Goal: Task Accomplishment & Management: Use online tool/utility

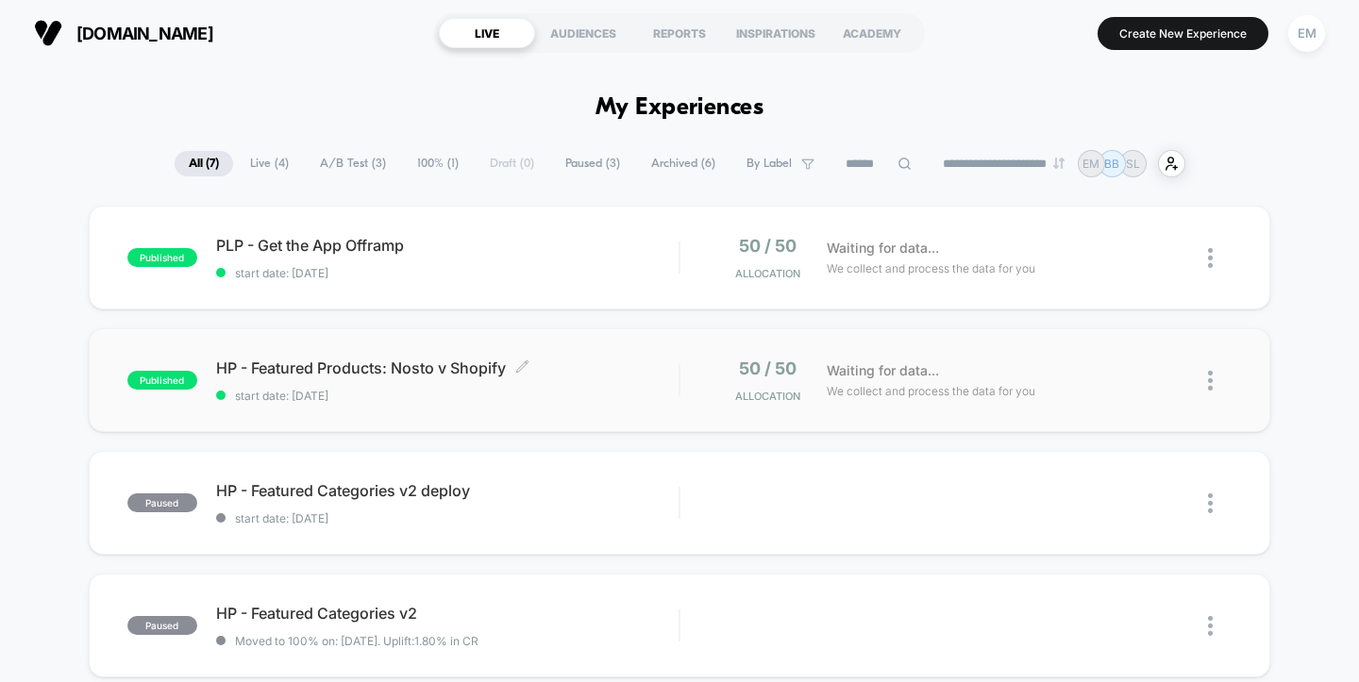
click at [412, 366] on span "HP - Featured Products: Nosto v Shopify Click to edit experience details" at bounding box center [447, 368] width 463 height 19
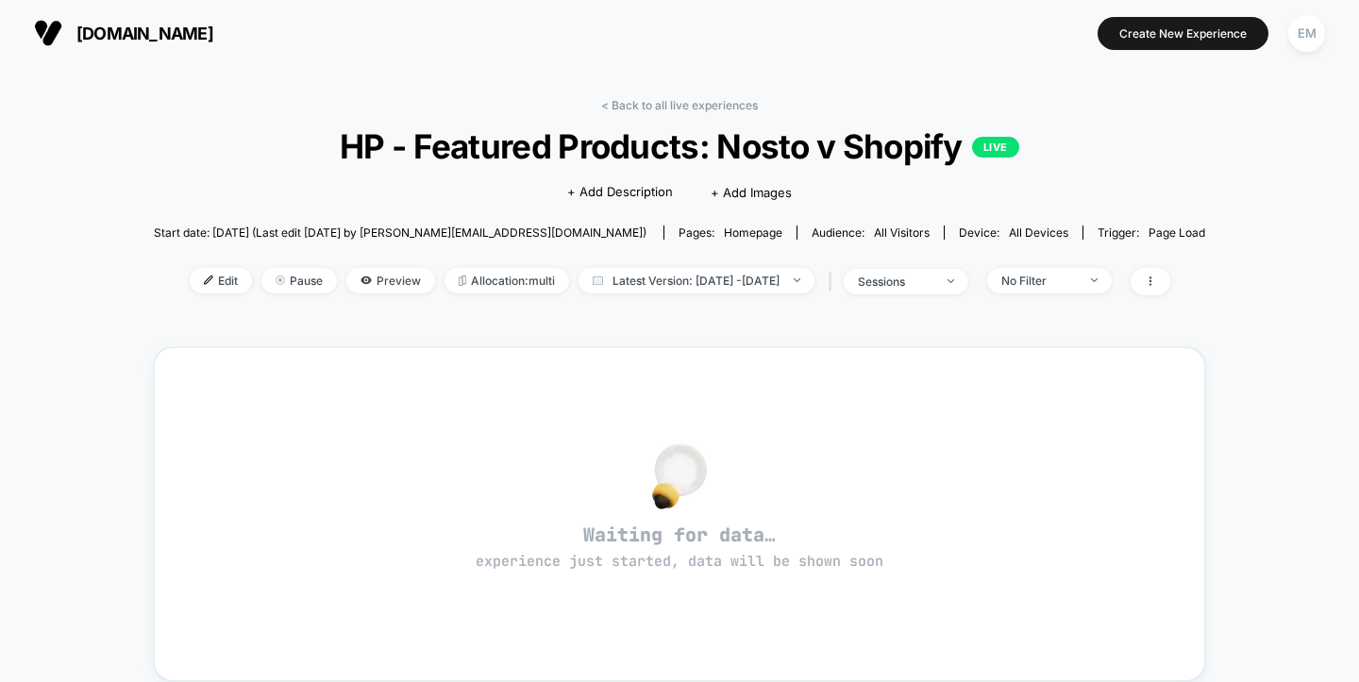
click at [1070, 329] on div "< Back to all live experiences HP - Featured Products: Nosto v Shopify LIVE Cli…" at bounding box center [680, 574] width 1052 height 979
click at [190, 289] on span "Edit" at bounding box center [221, 280] width 62 height 25
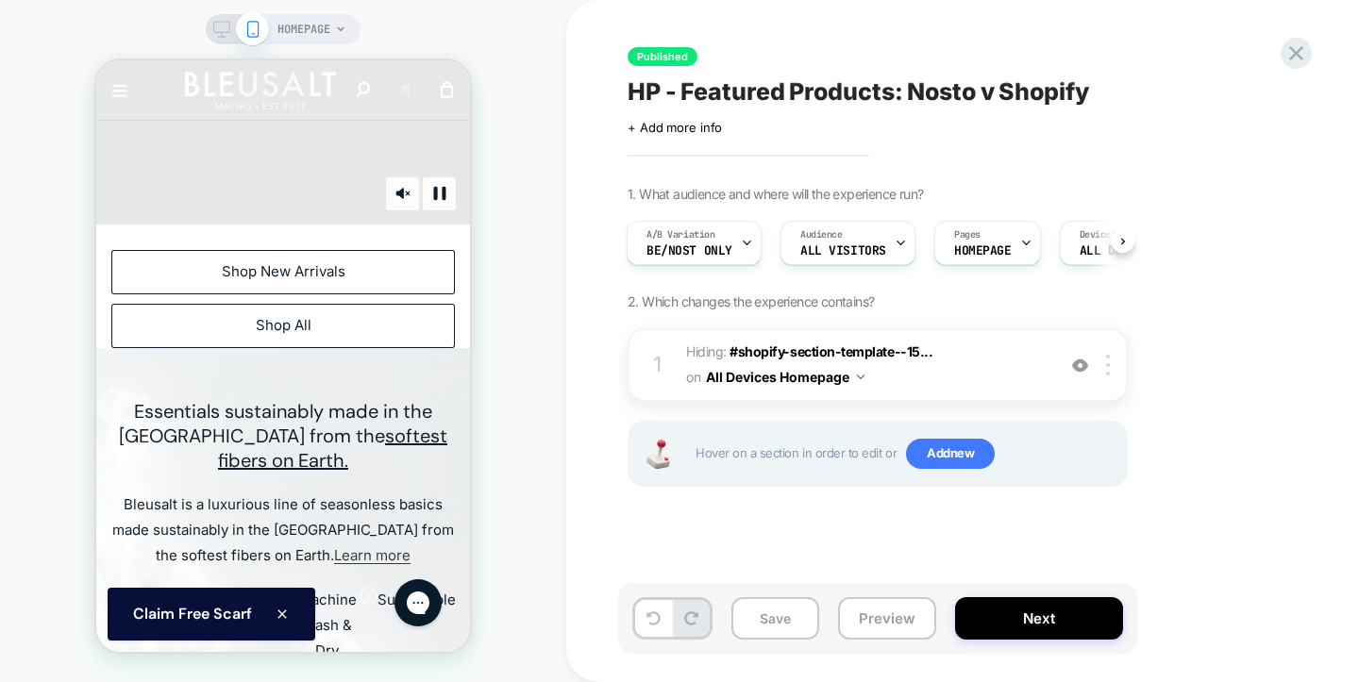
scroll to position [387, 0]
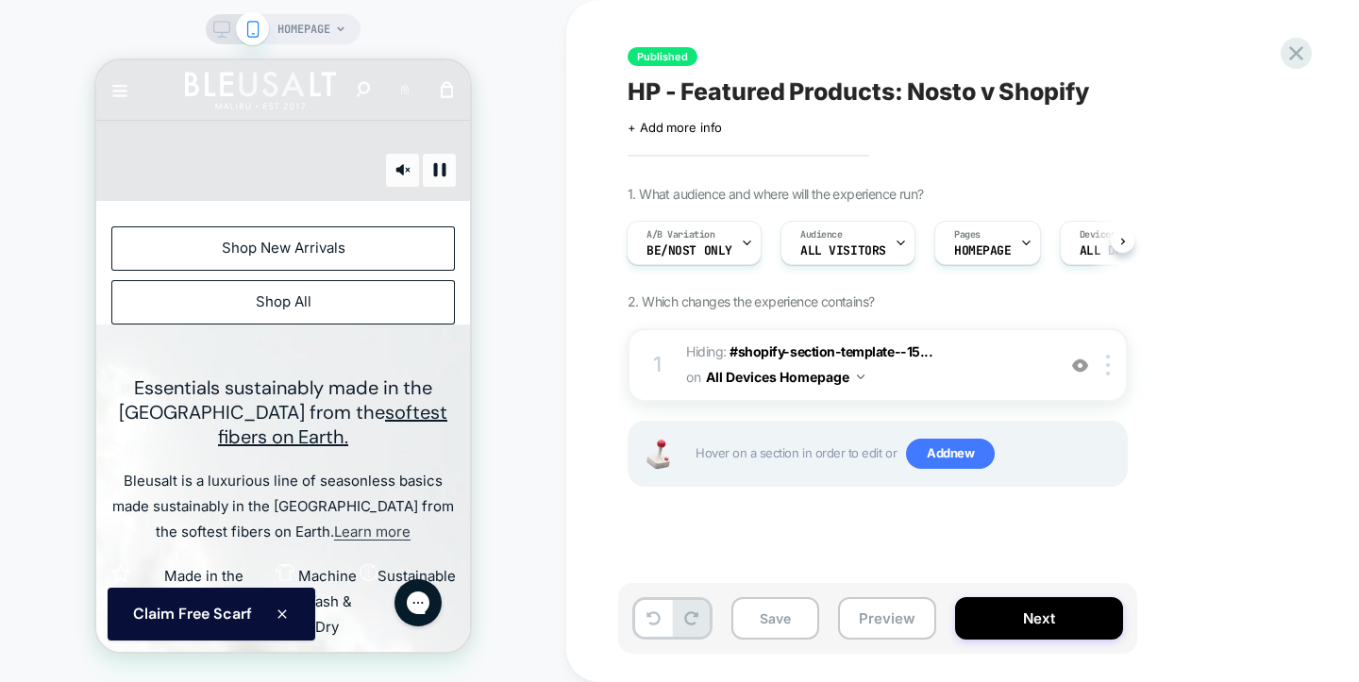
click at [219, 22] on icon at bounding box center [221, 29] width 17 height 17
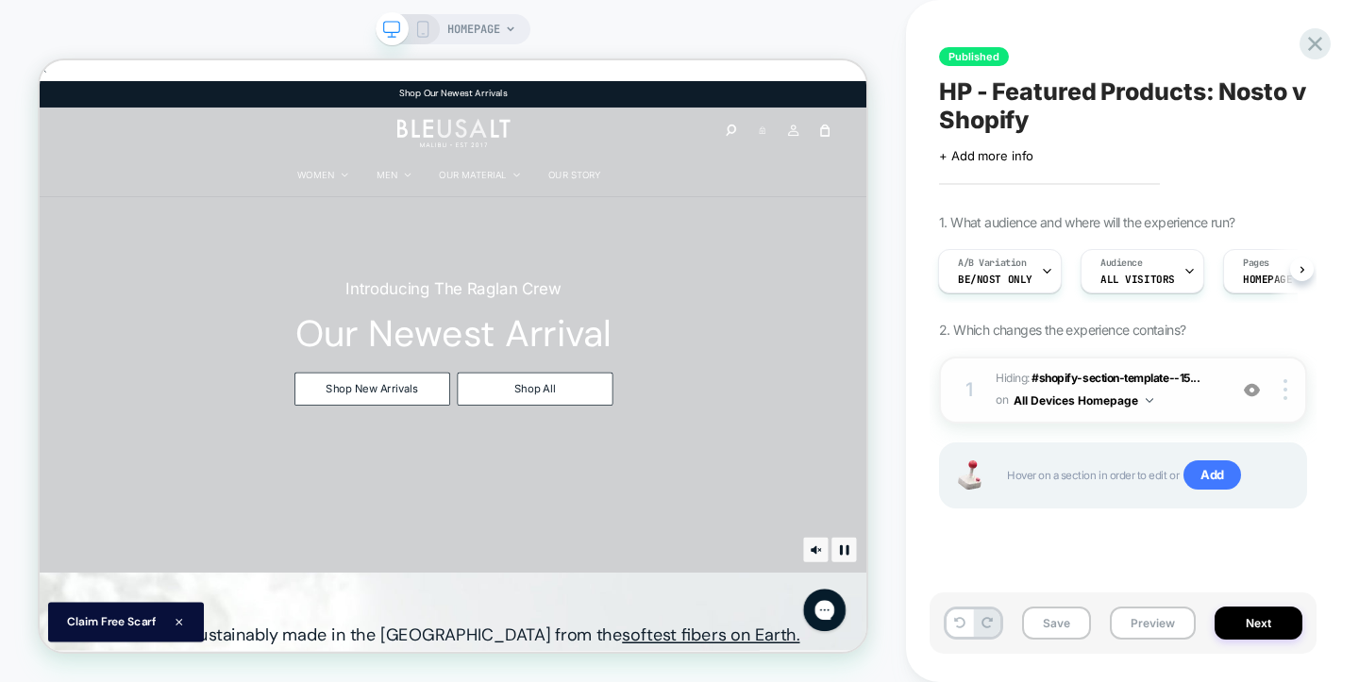
click at [1254, 391] on img at bounding box center [1252, 390] width 16 height 16
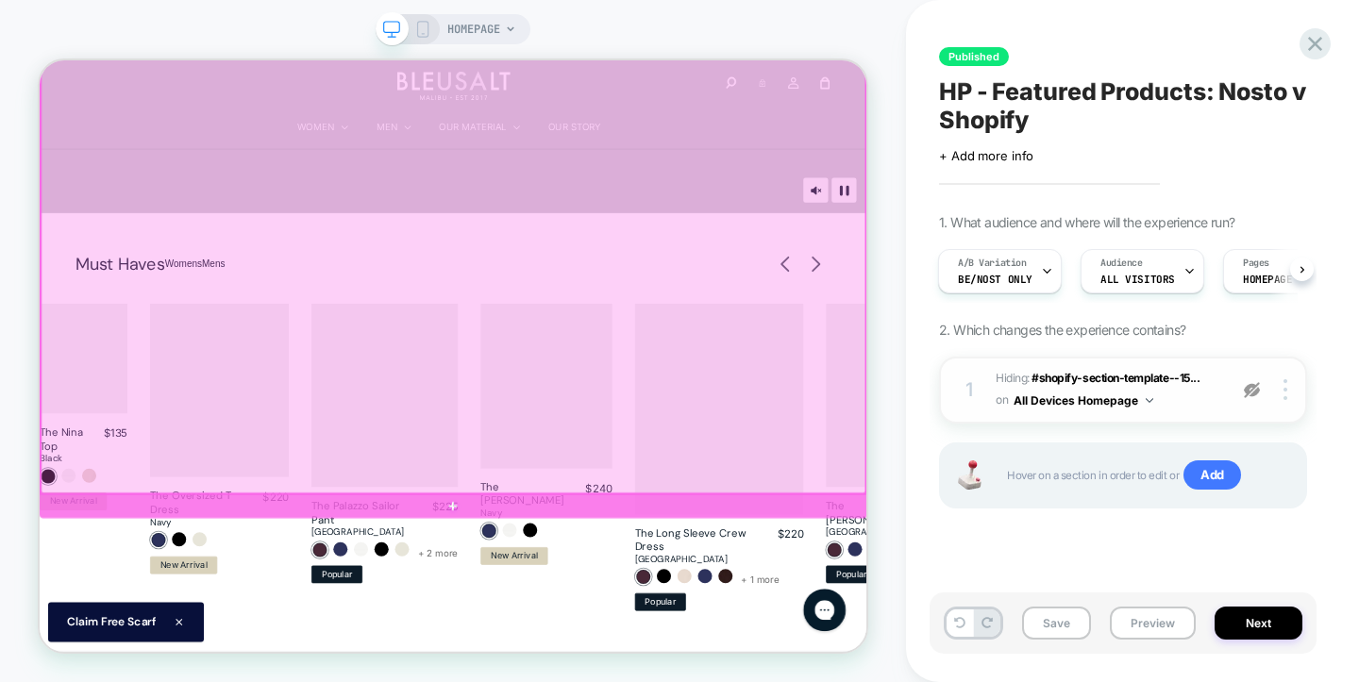
scroll to position [483, 0]
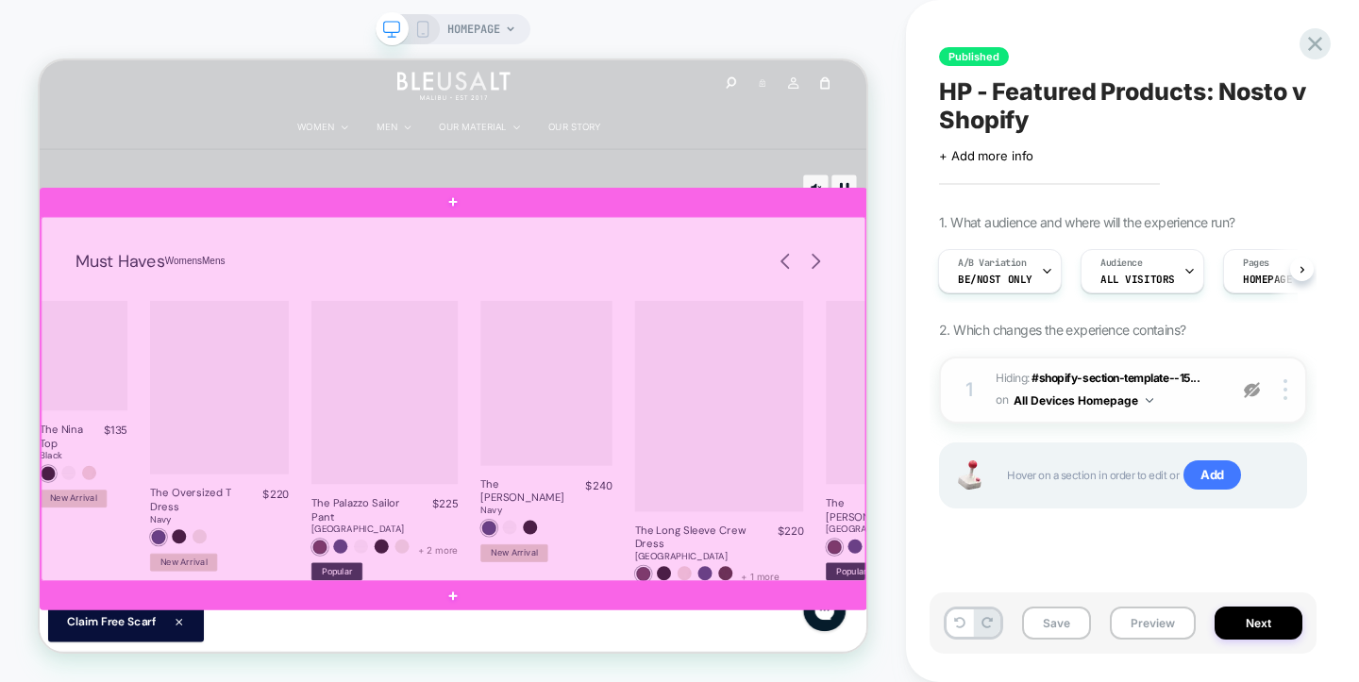
click at [76, 342] on div at bounding box center [592, 512] width 1100 height 486
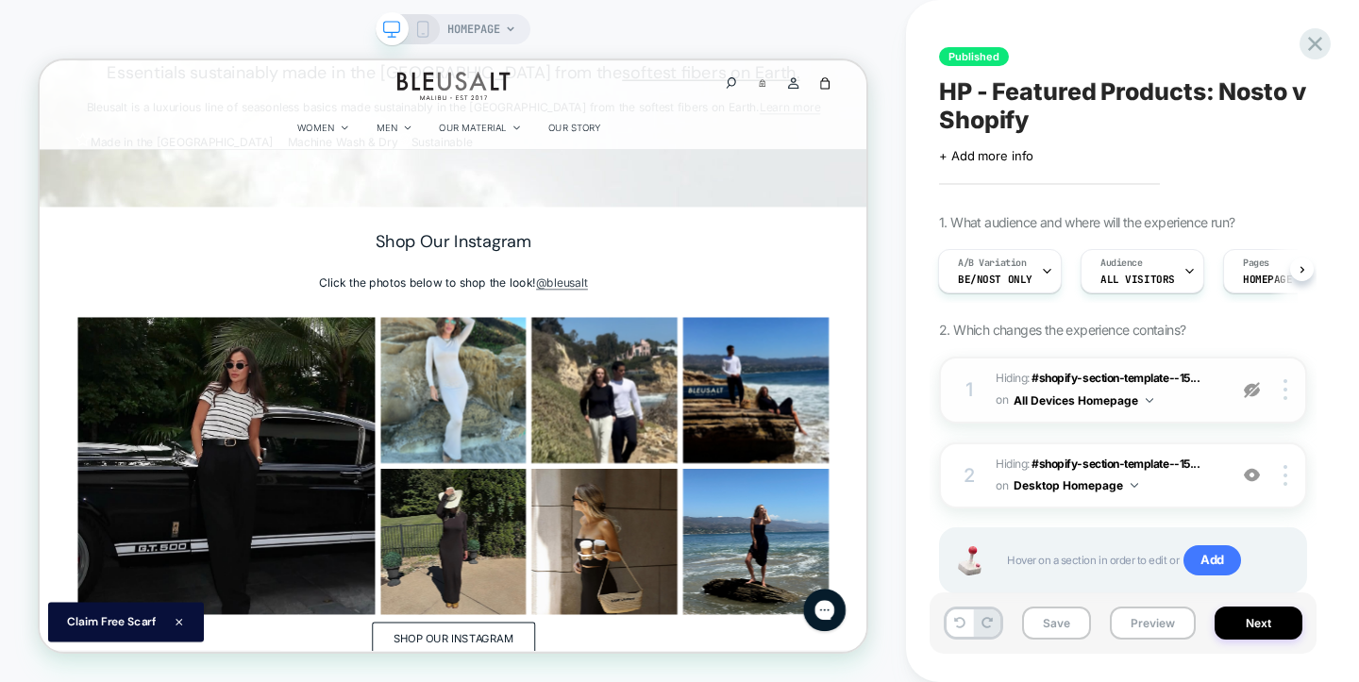
scroll to position [0, 0]
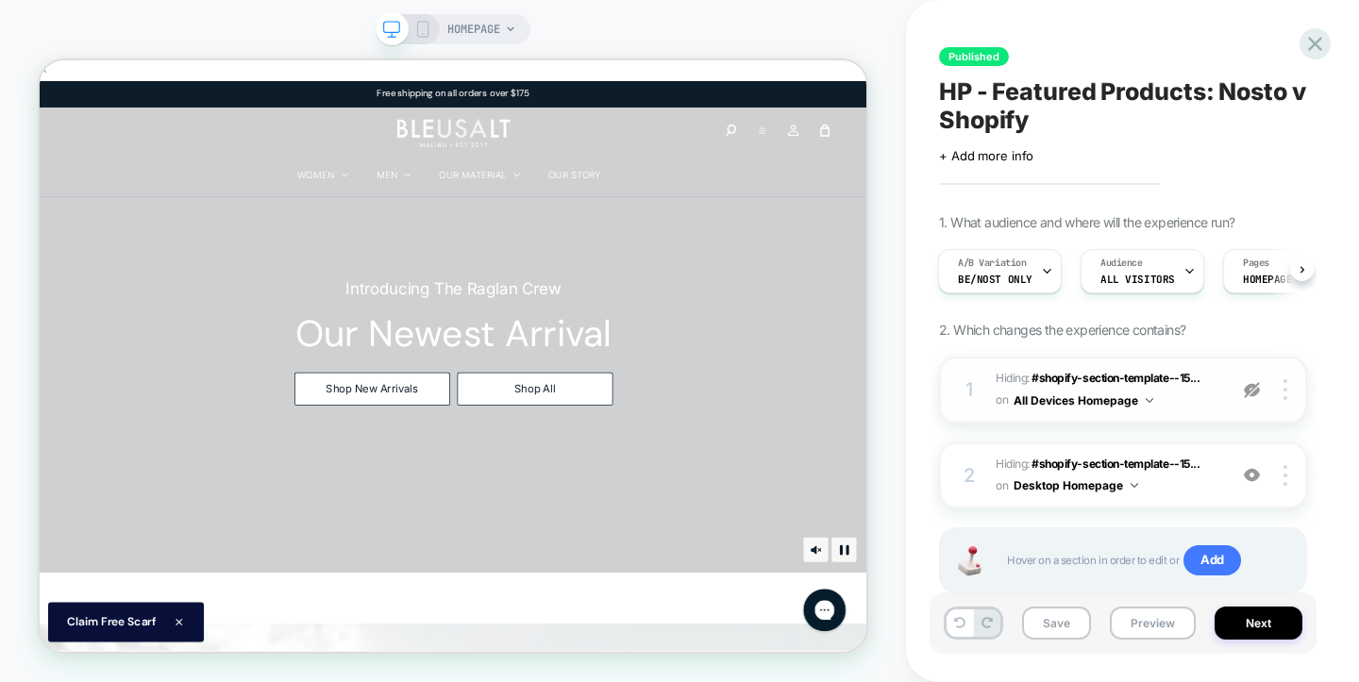
click at [261, 25] on div "HOMEPAGE" at bounding box center [453, 341] width 906 height 645
click at [1286, 474] on img at bounding box center [1286, 475] width 4 height 21
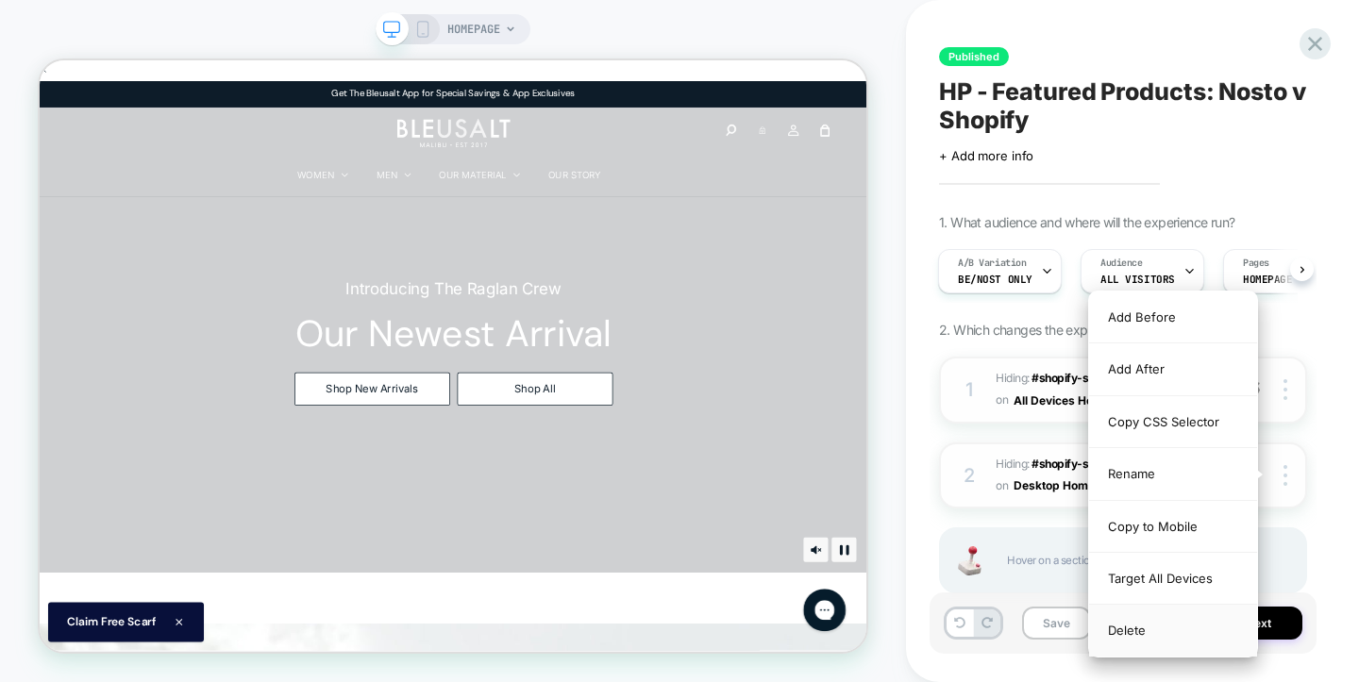
click at [1136, 629] on div "Delete" at bounding box center [1173, 630] width 168 height 51
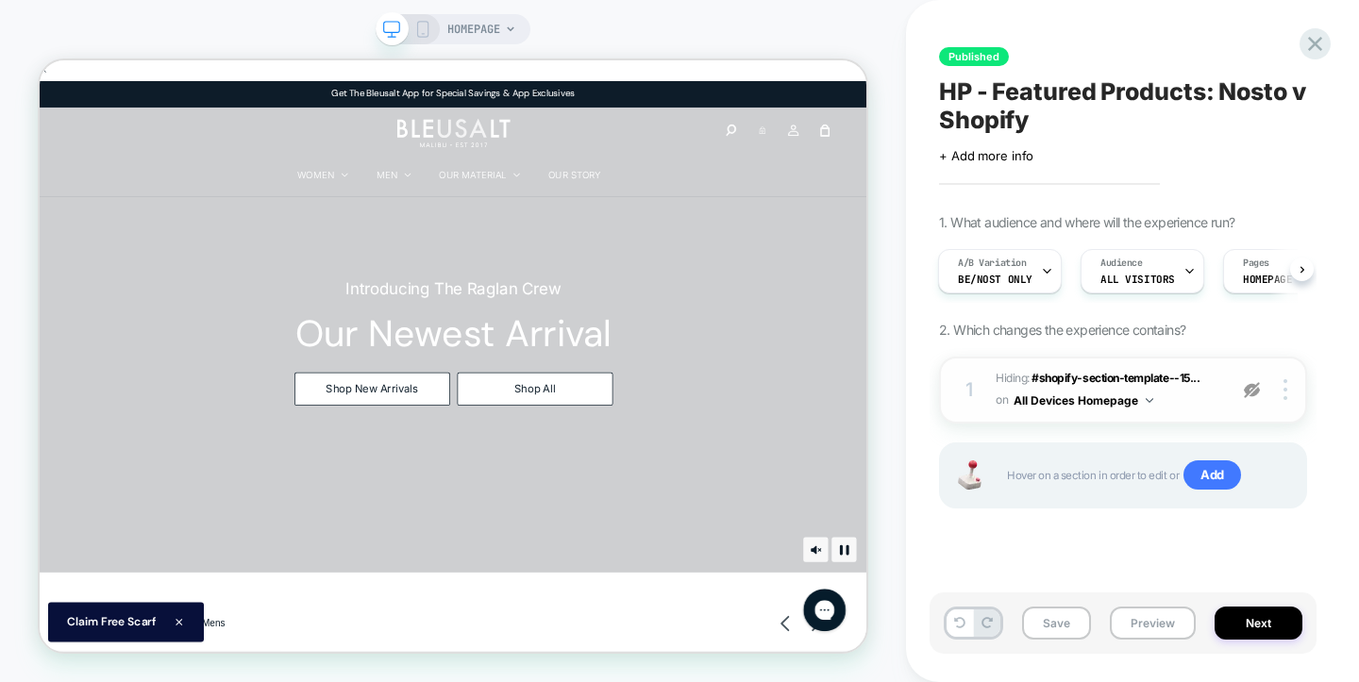
click at [1249, 388] on img at bounding box center [1252, 390] width 16 height 16
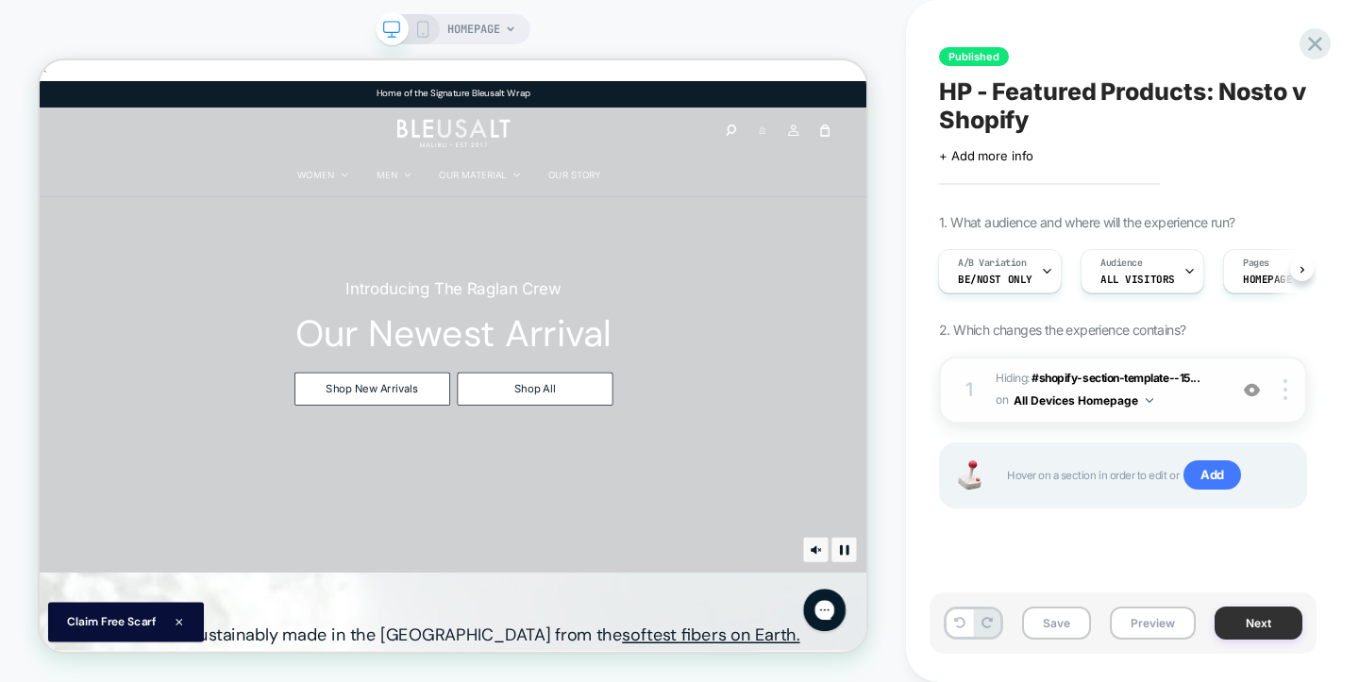
click at [1260, 624] on button "Next" at bounding box center [1259, 623] width 88 height 33
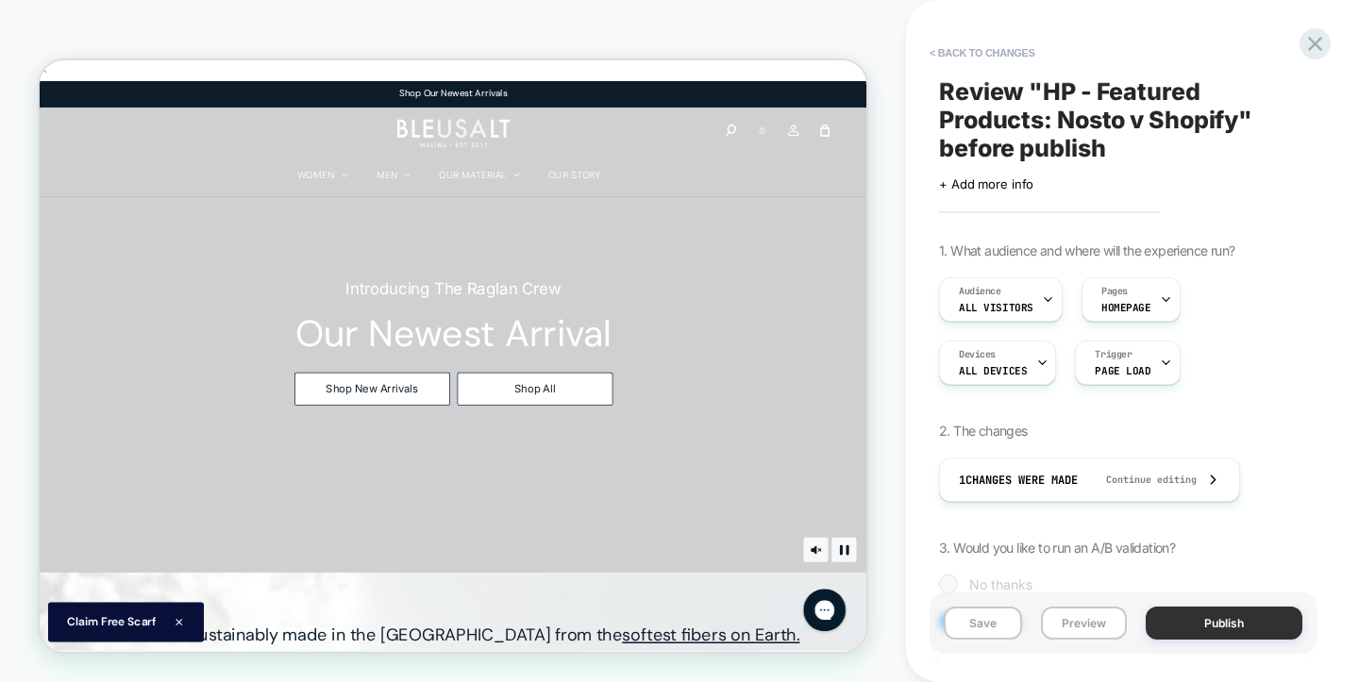
scroll to position [0, 2]
click at [982, 622] on button "Save" at bounding box center [983, 623] width 78 height 33
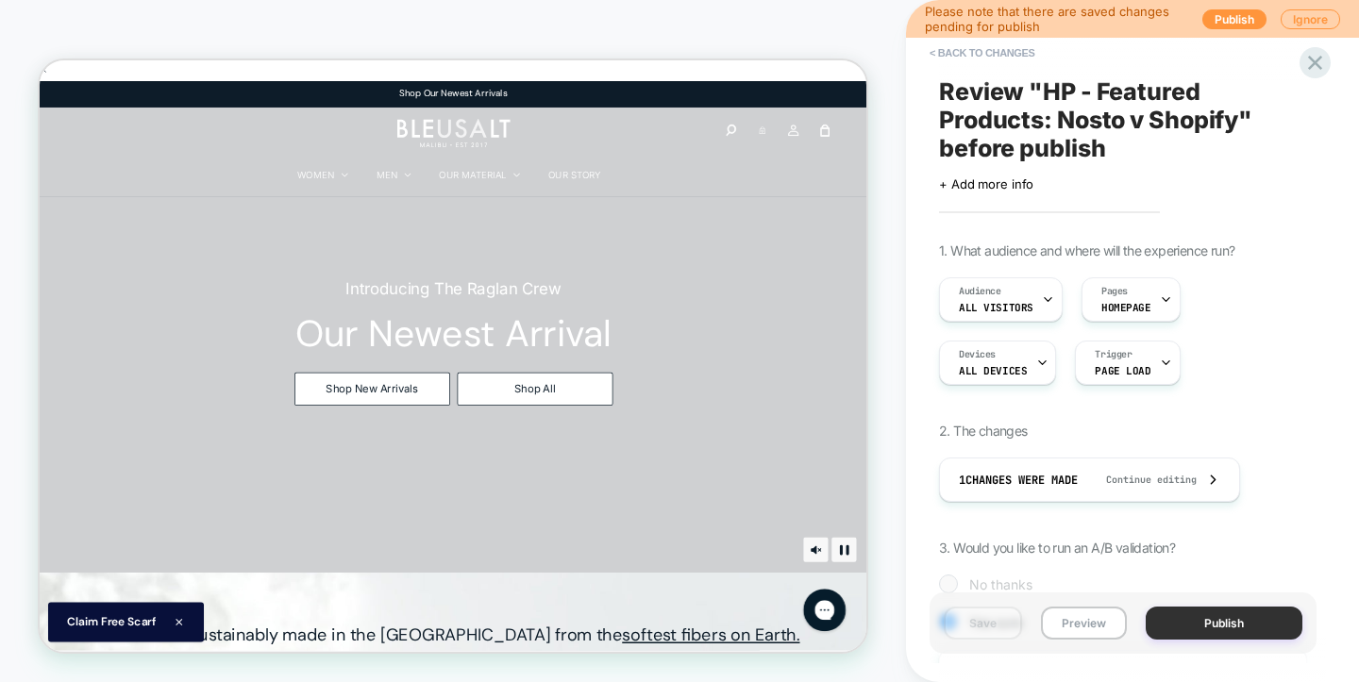
click at [1198, 619] on button "Publish" at bounding box center [1224, 623] width 157 height 33
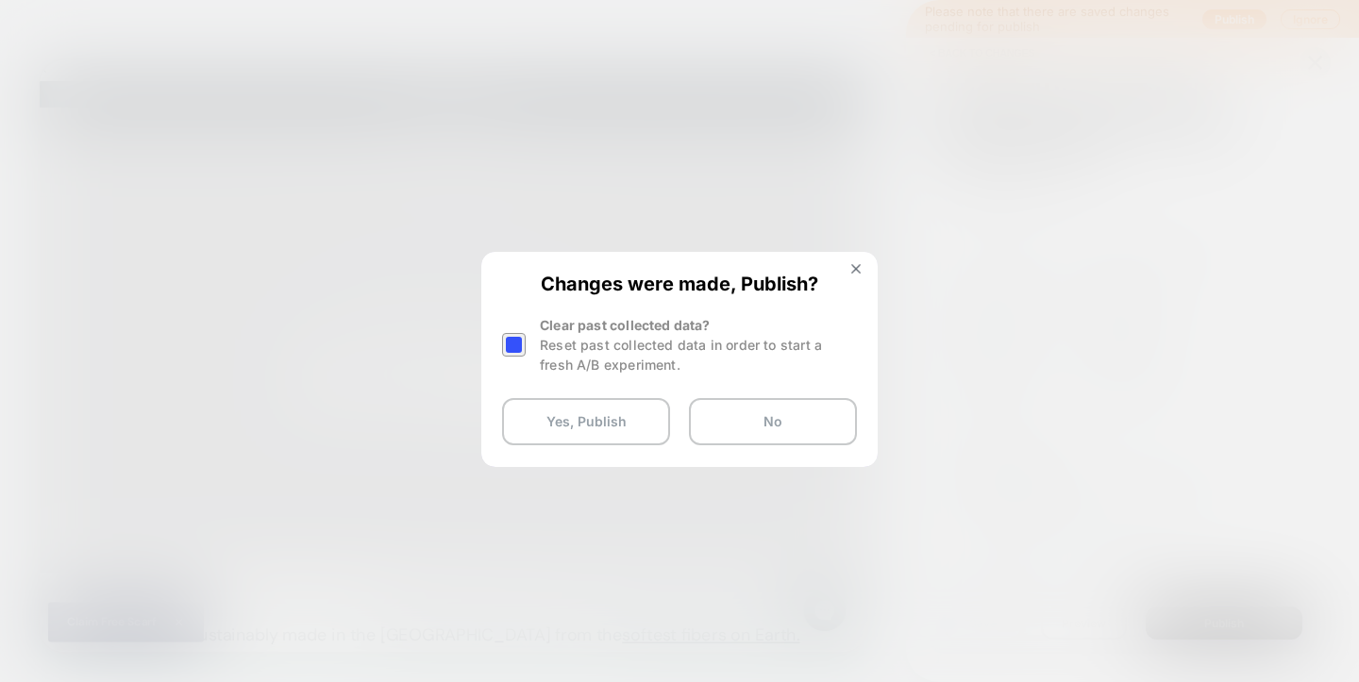
click at [520, 347] on div at bounding box center [514, 345] width 24 height 24
click at [581, 422] on button "Yes, Publish" at bounding box center [586, 421] width 168 height 47
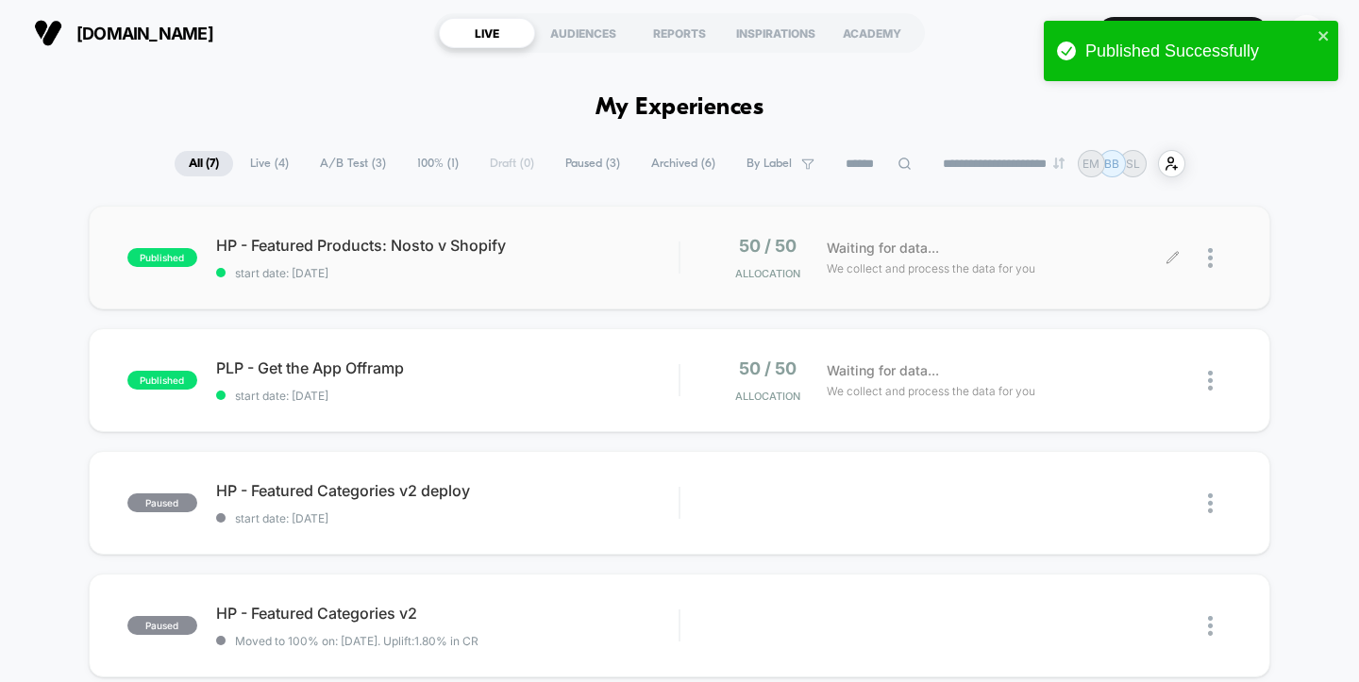
click at [1207, 253] on div at bounding box center [1202, 258] width 59 height 44
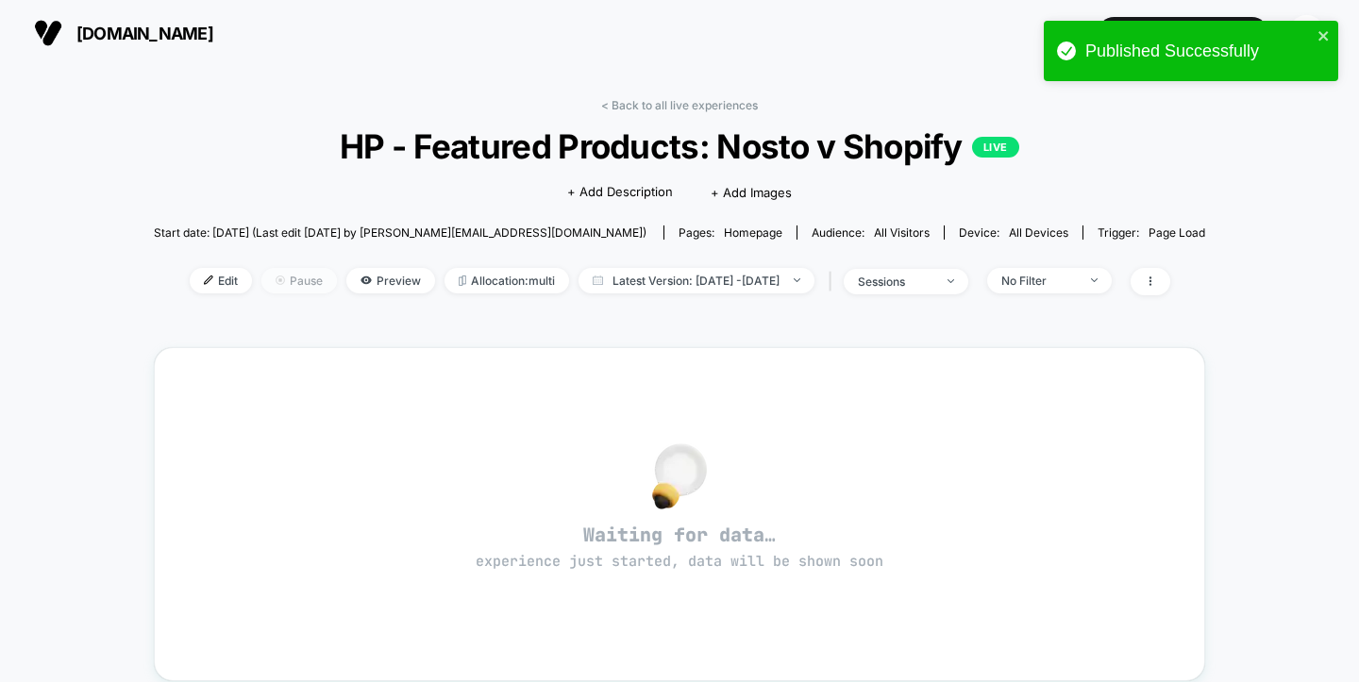
click at [261, 273] on span "Pause" at bounding box center [299, 280] width 76 height 25
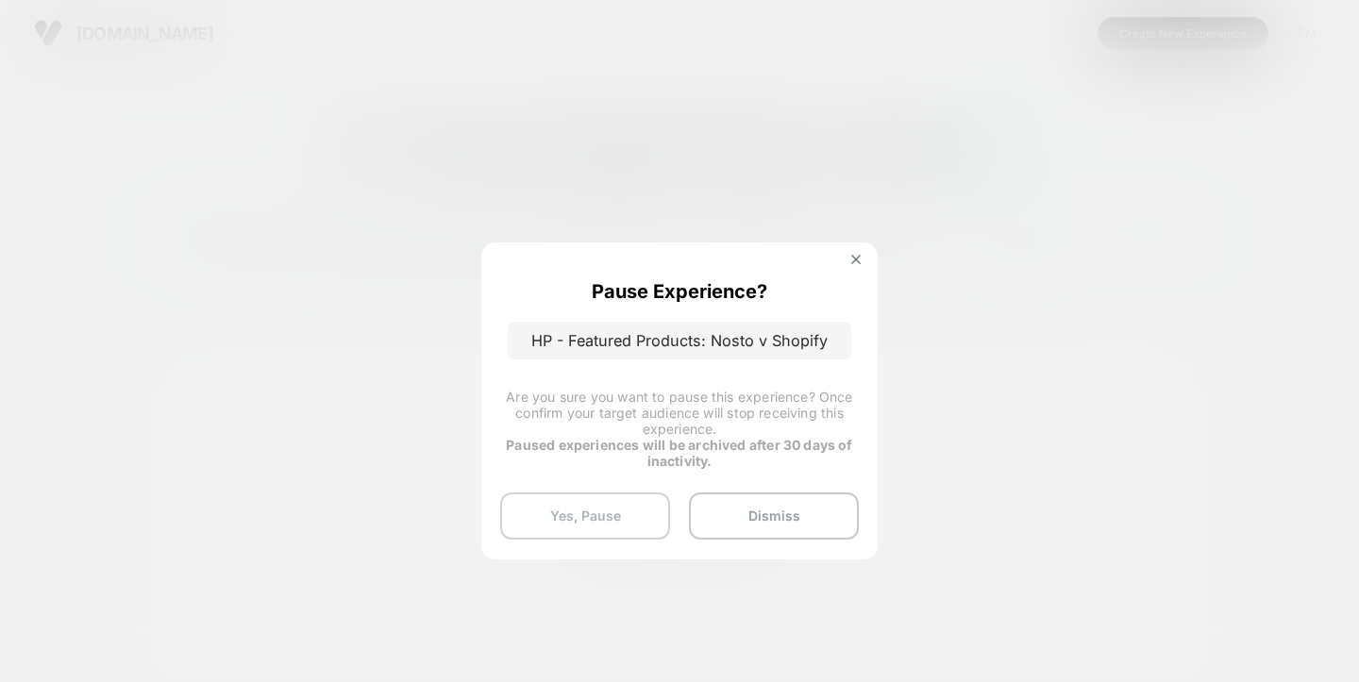
click at [611, 510] on button "Yes, Pause" at bounding box center [585, 516] width 170 height 47
